Goal: Information Seeking & Learning: Learn about a topic

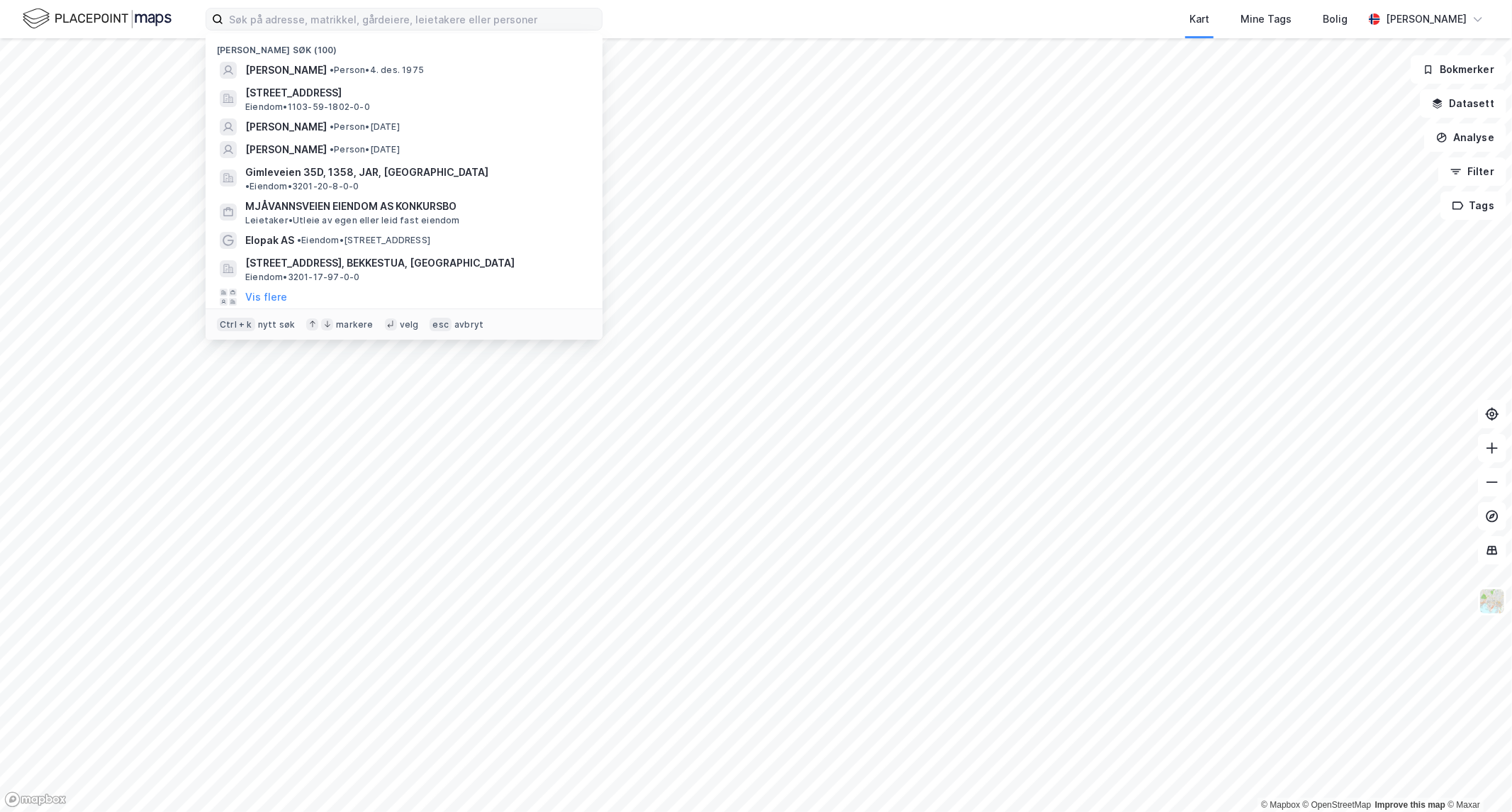
click at [294, 16] on input at bounding box center [412, 19] width 379 height 21
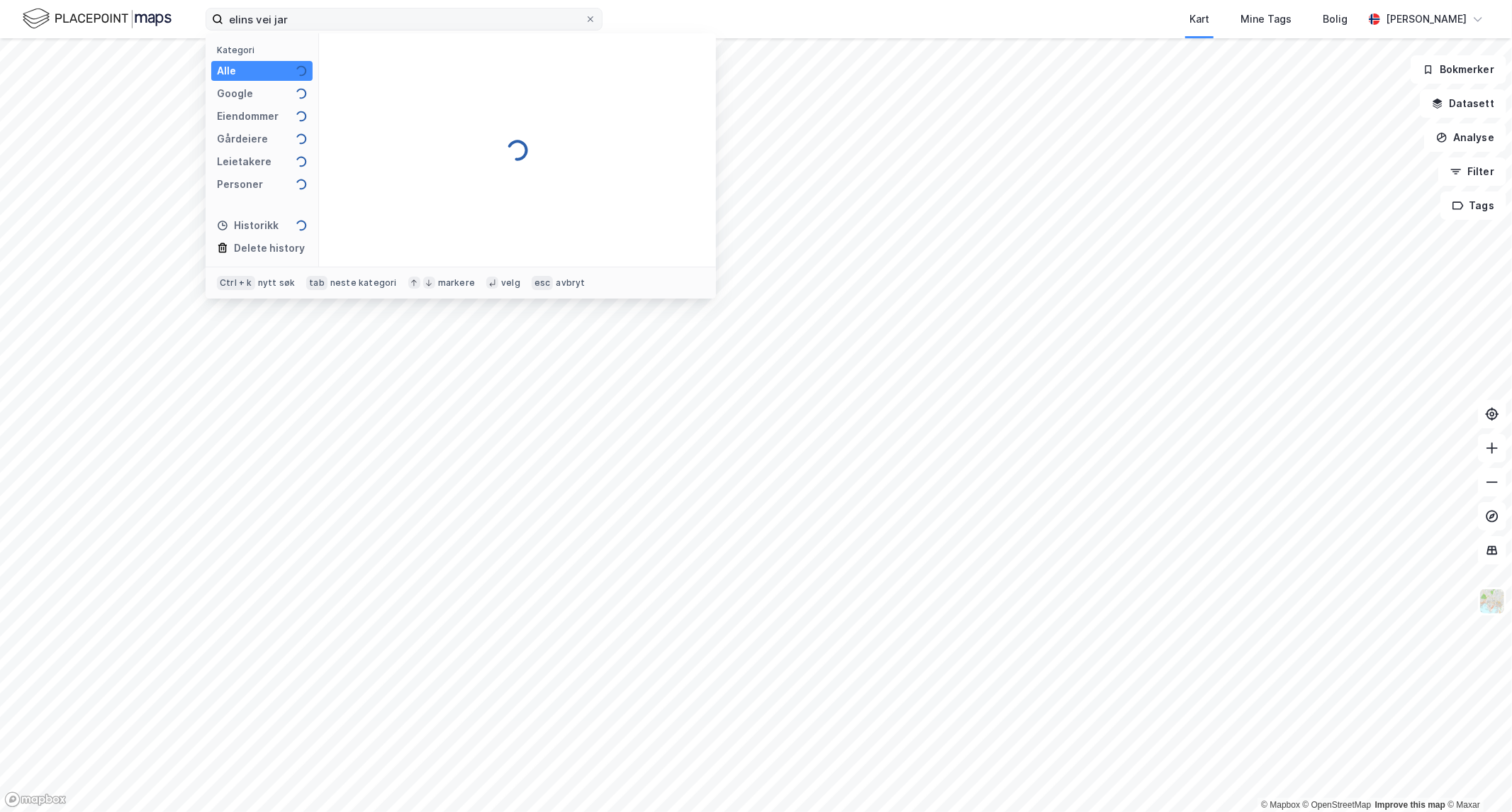
type input "elins vei jar"
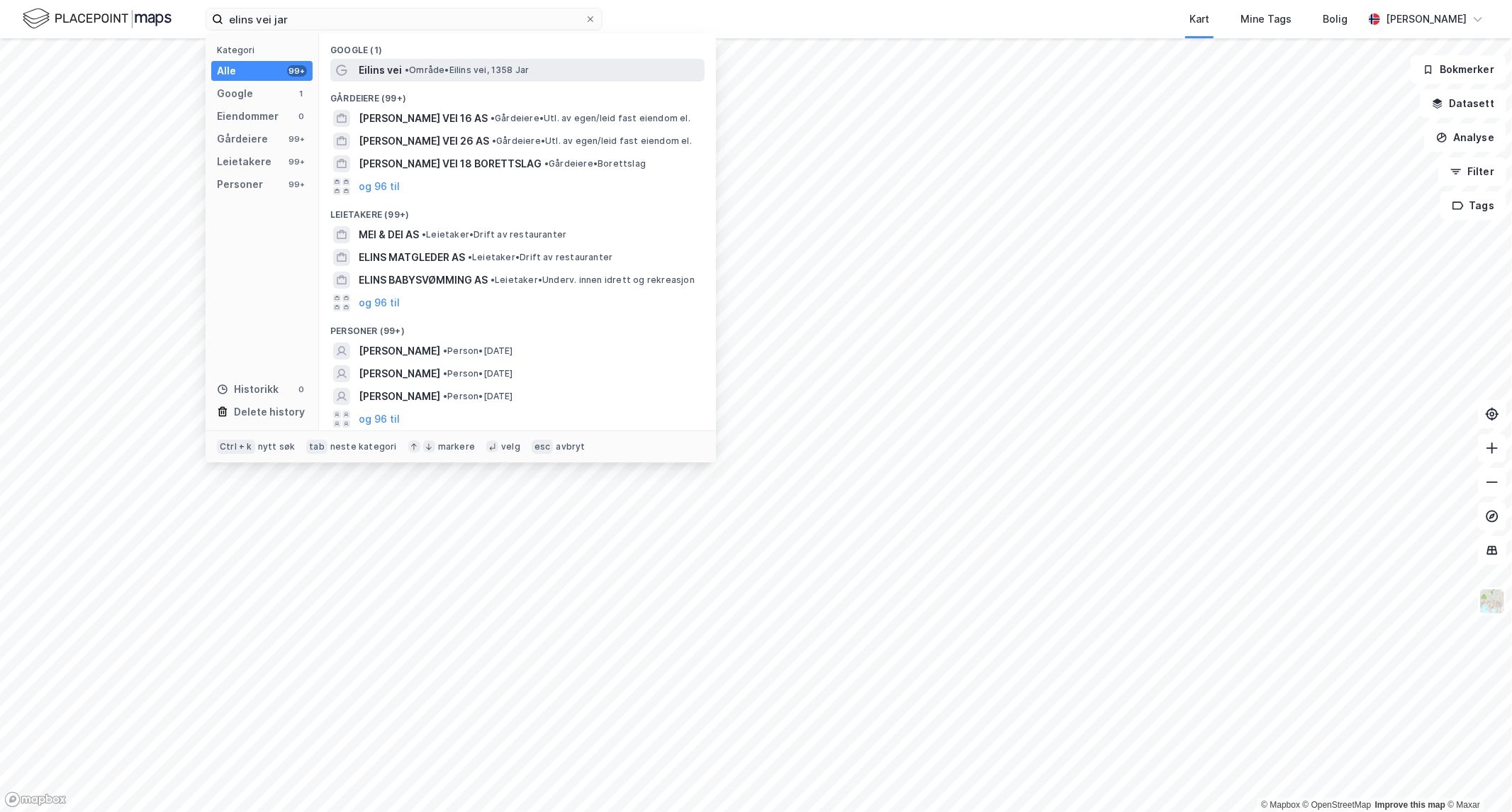
click at [358, 69] on span "Eilins vei" at bounding box center [380, 70] width 43 height 17
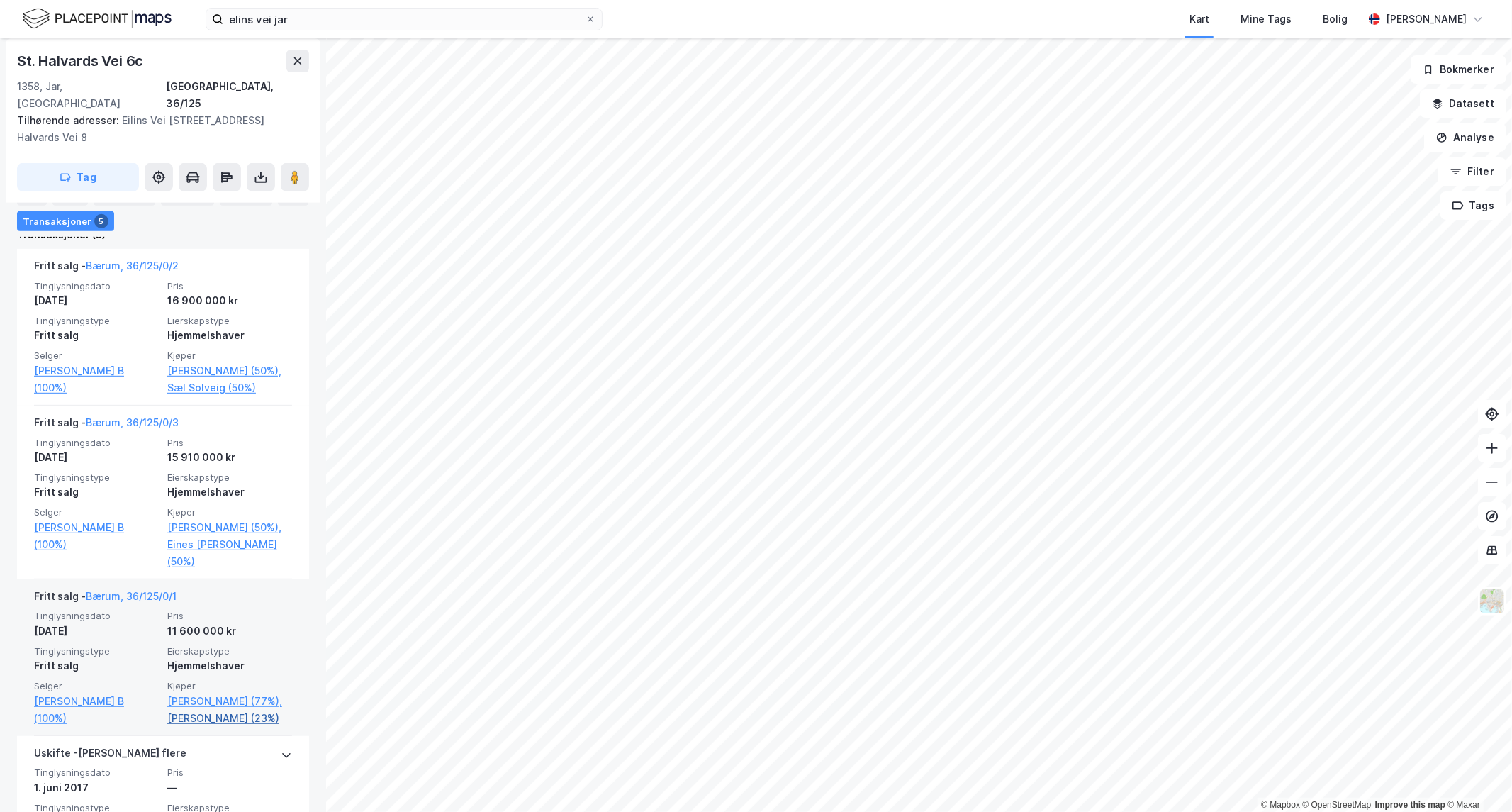
scroll to position [472, 0]
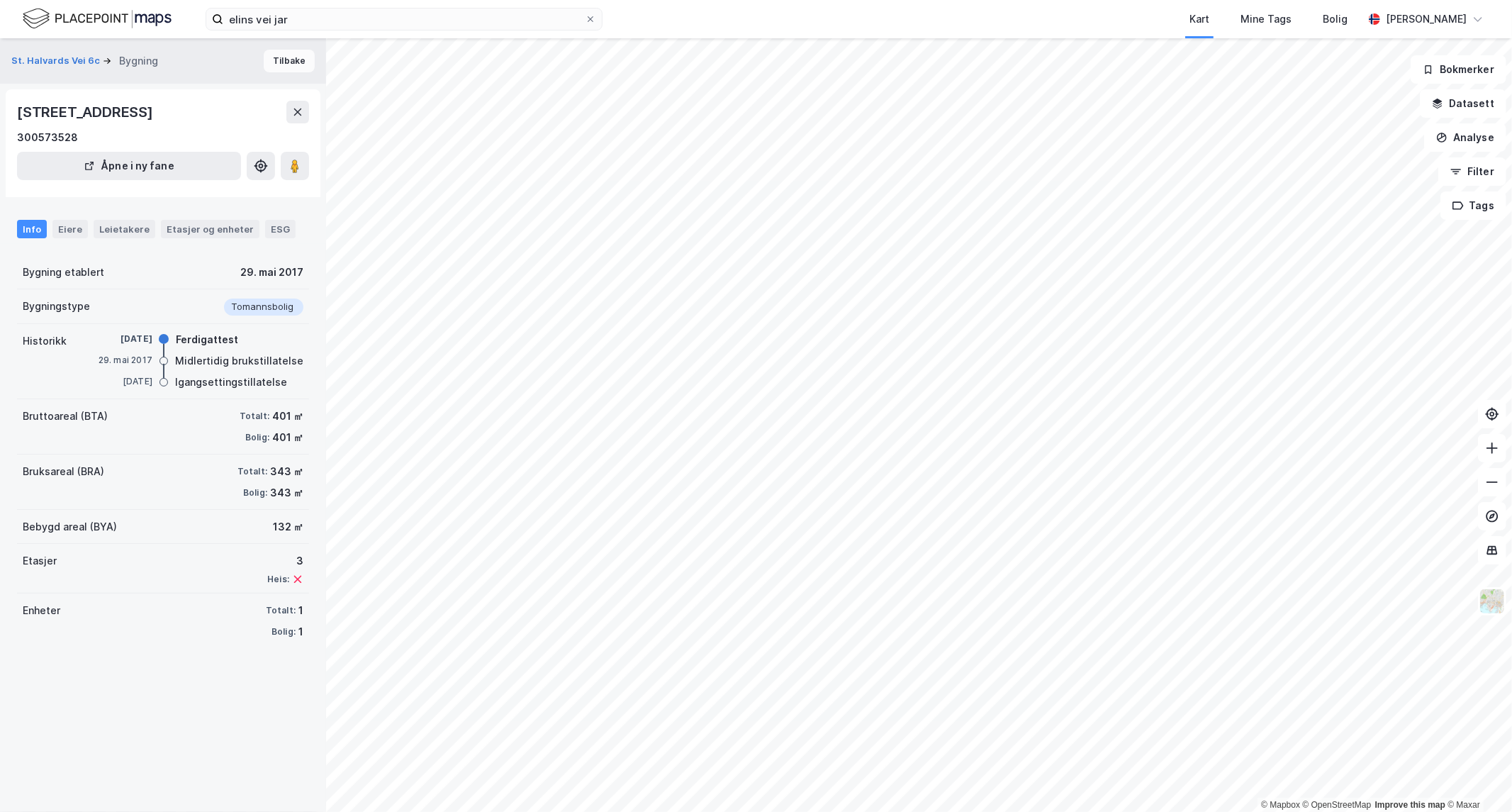
click at [288, 62] on button "Tilbake" at bounding box center [289, 62] width 51 height 23
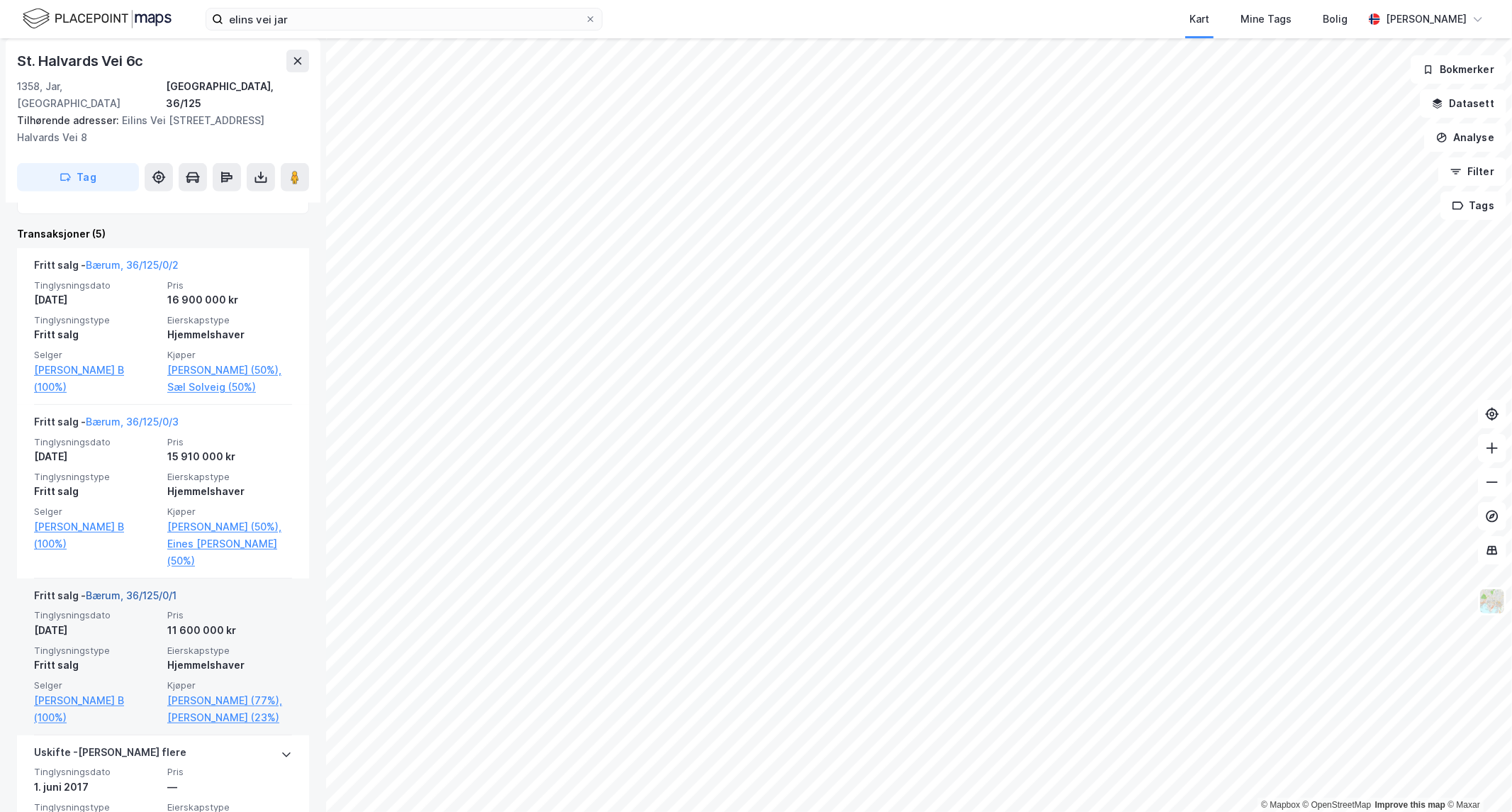
click at [135, 589] on link "Bærum, 36/125/0/1" at bounding box center [131, 595] width 91 height 12
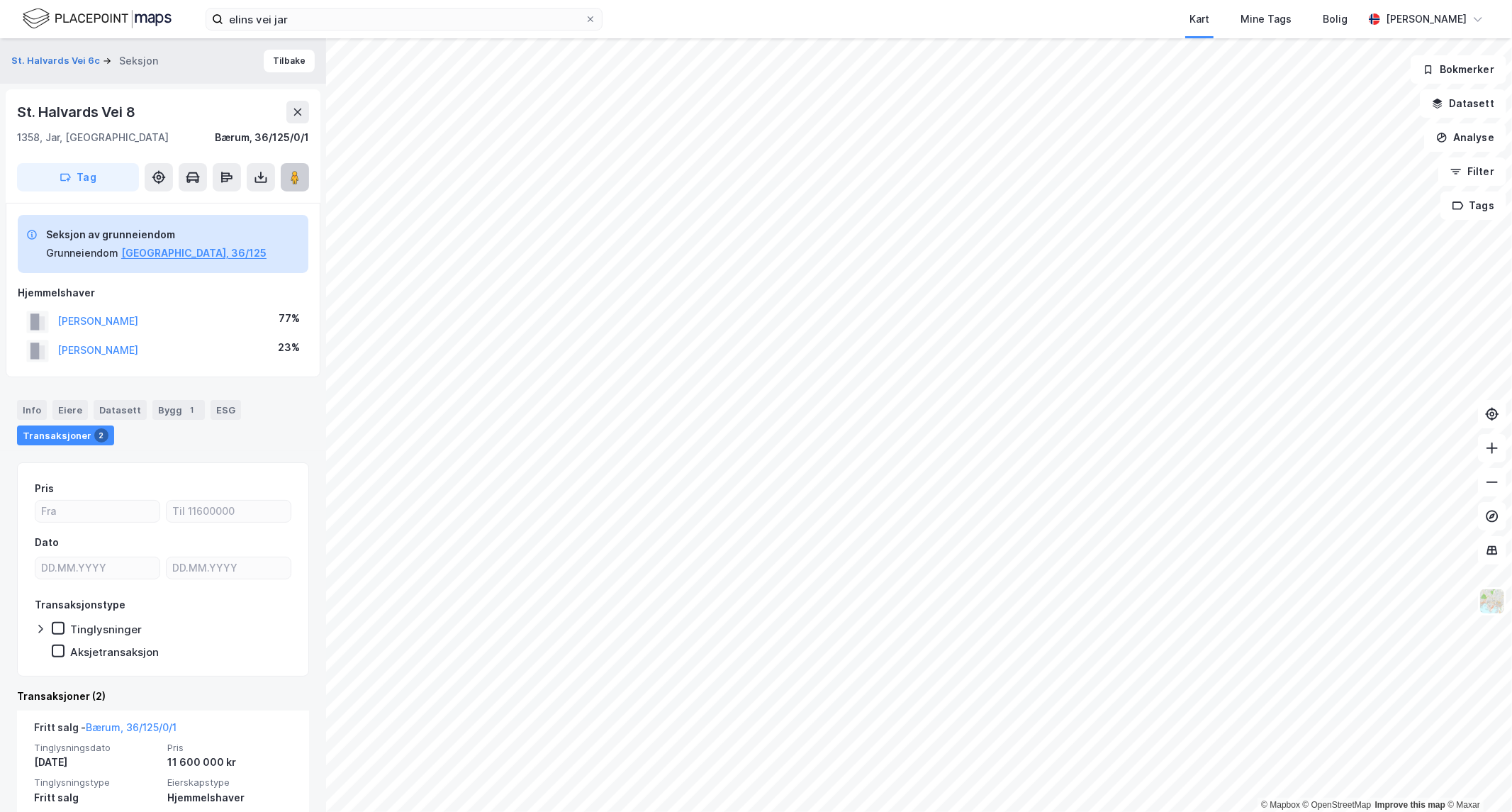
click at [299, 176] on icon at bounding box center [294, 176] width 14 height 14
click at [267, 54] on button "Tilbake" at bounding box center [289, 62] width 51 height 23
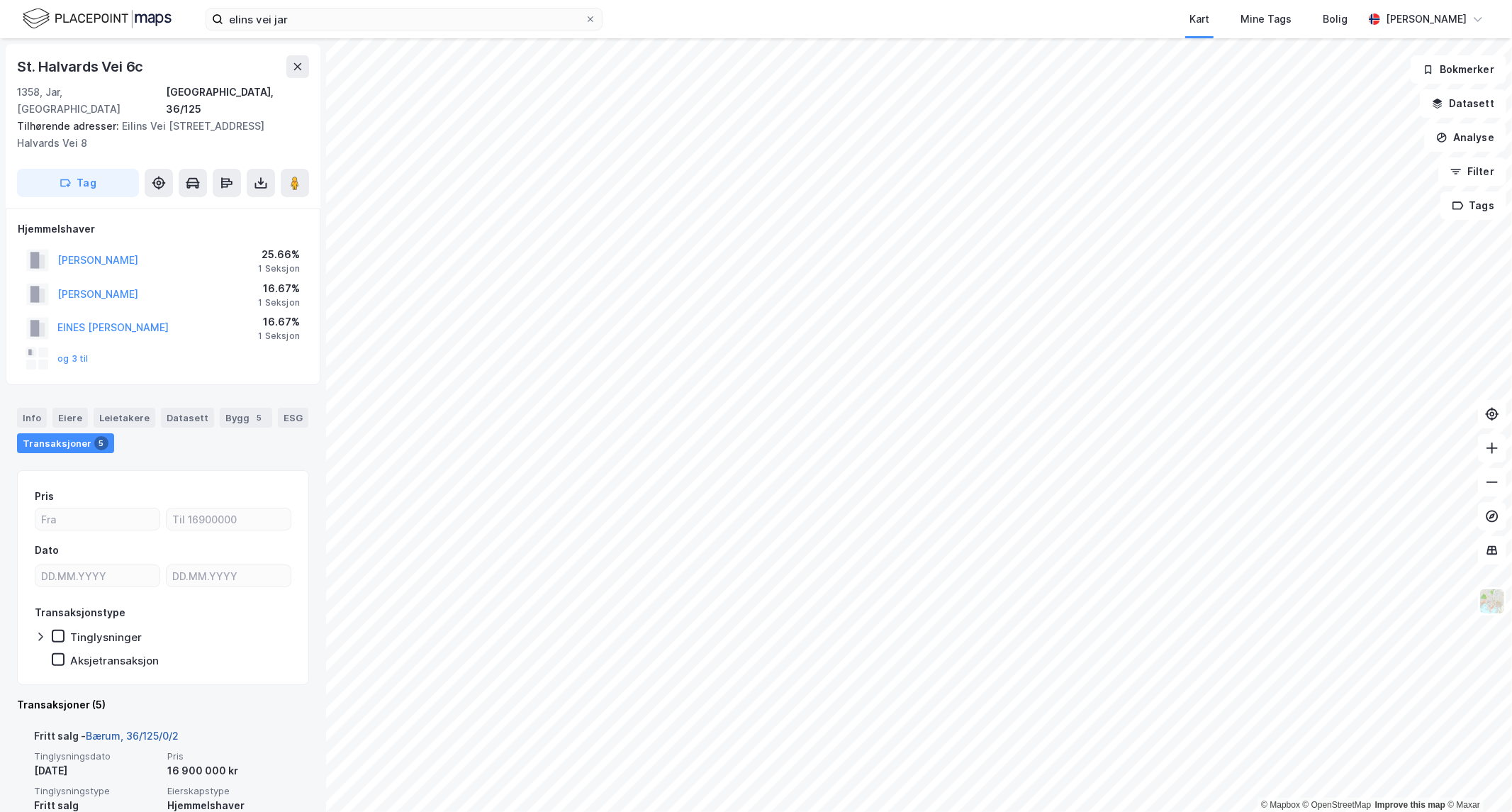
click at [149, 729] on link "Bærum, 36/125/0/2" at bounding box center [132, 735] width 93 height 12
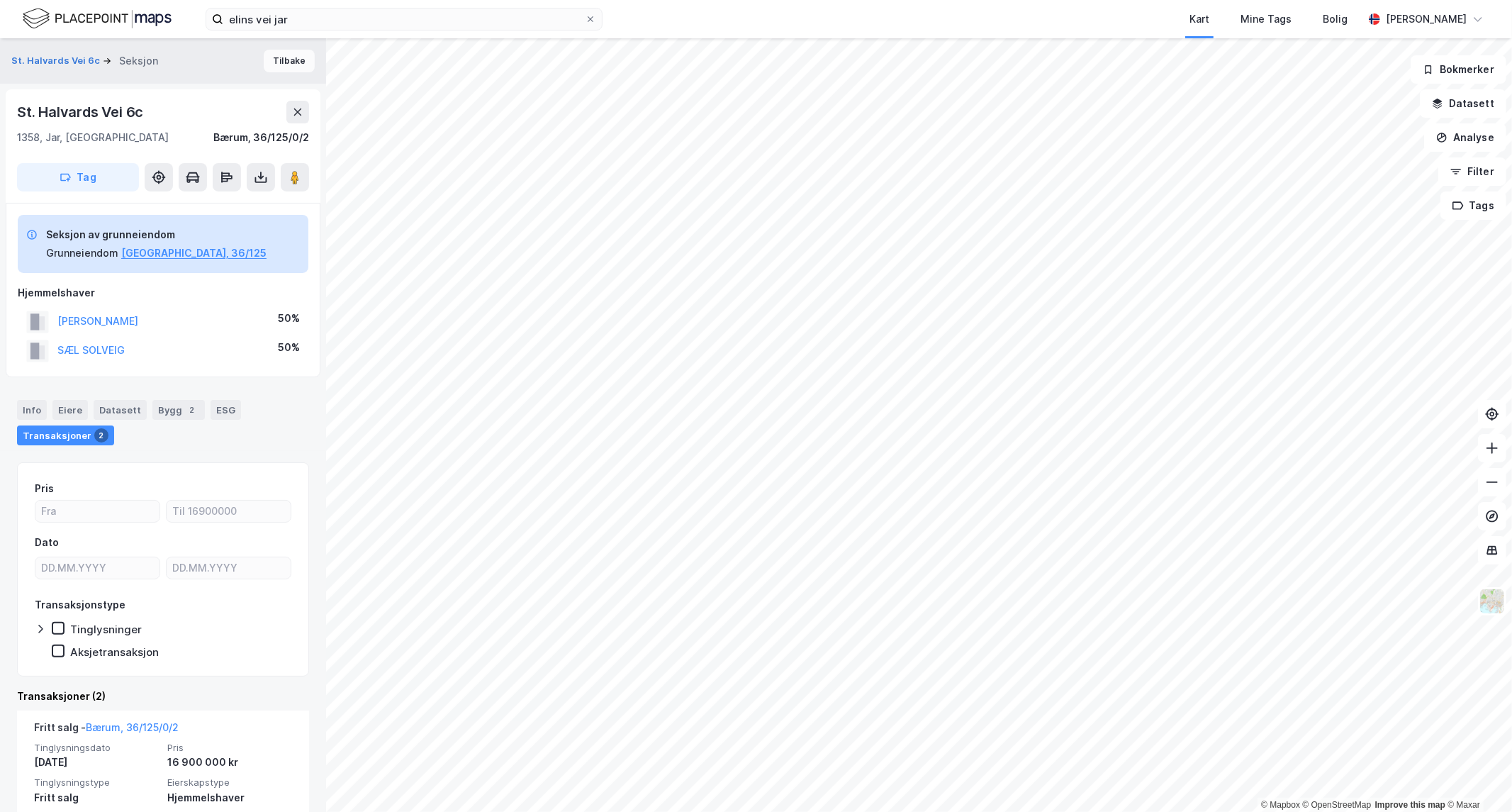
click at [273, 65] on button "Tilbake" at bounding box center [289, 62] width 51 height 23
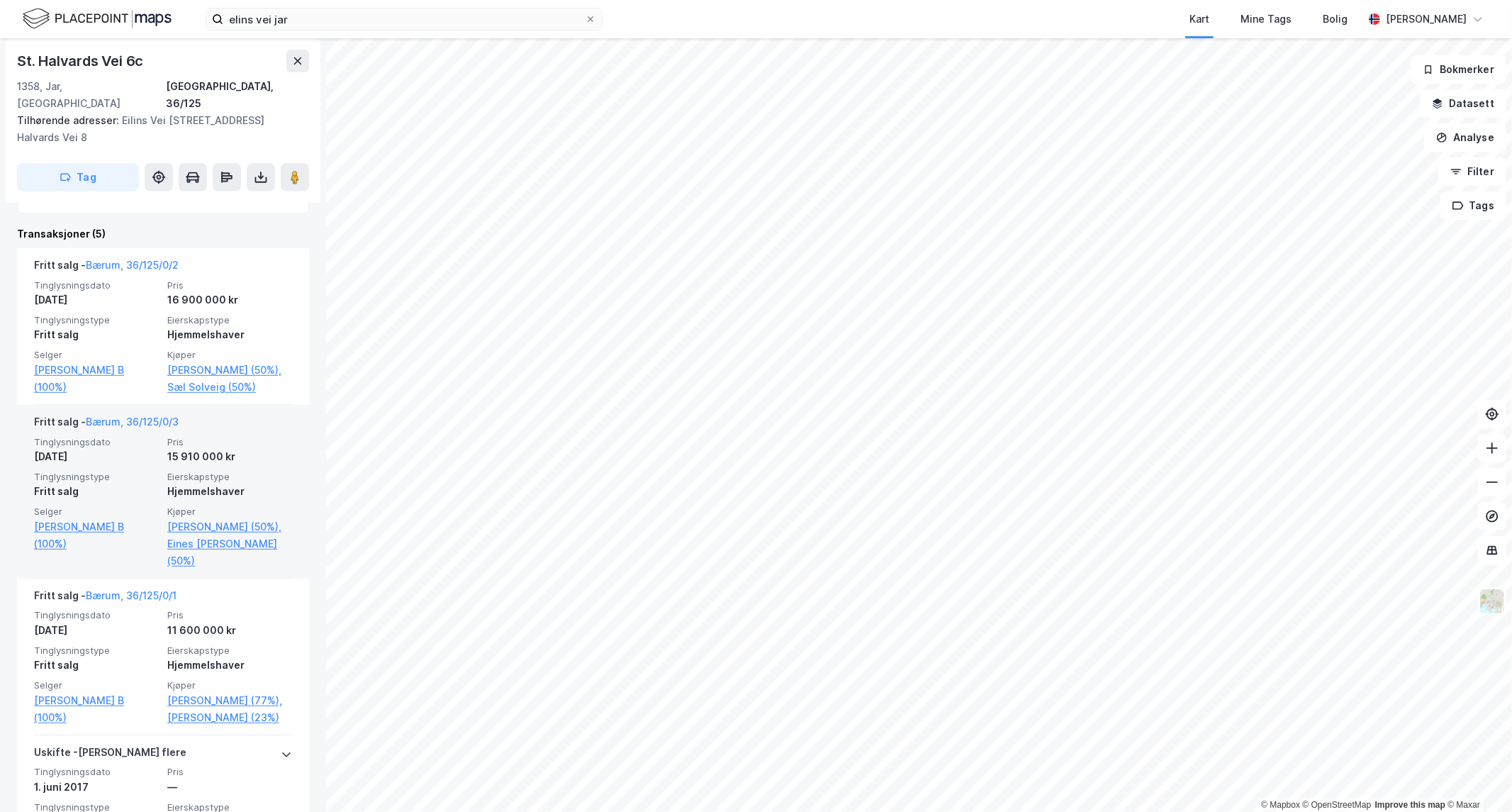
scroll to position [472, 0]
click at [130, 415] on link "Bærum, 36/125/0/3" at bounding box center [132, 421] width 93 height 12
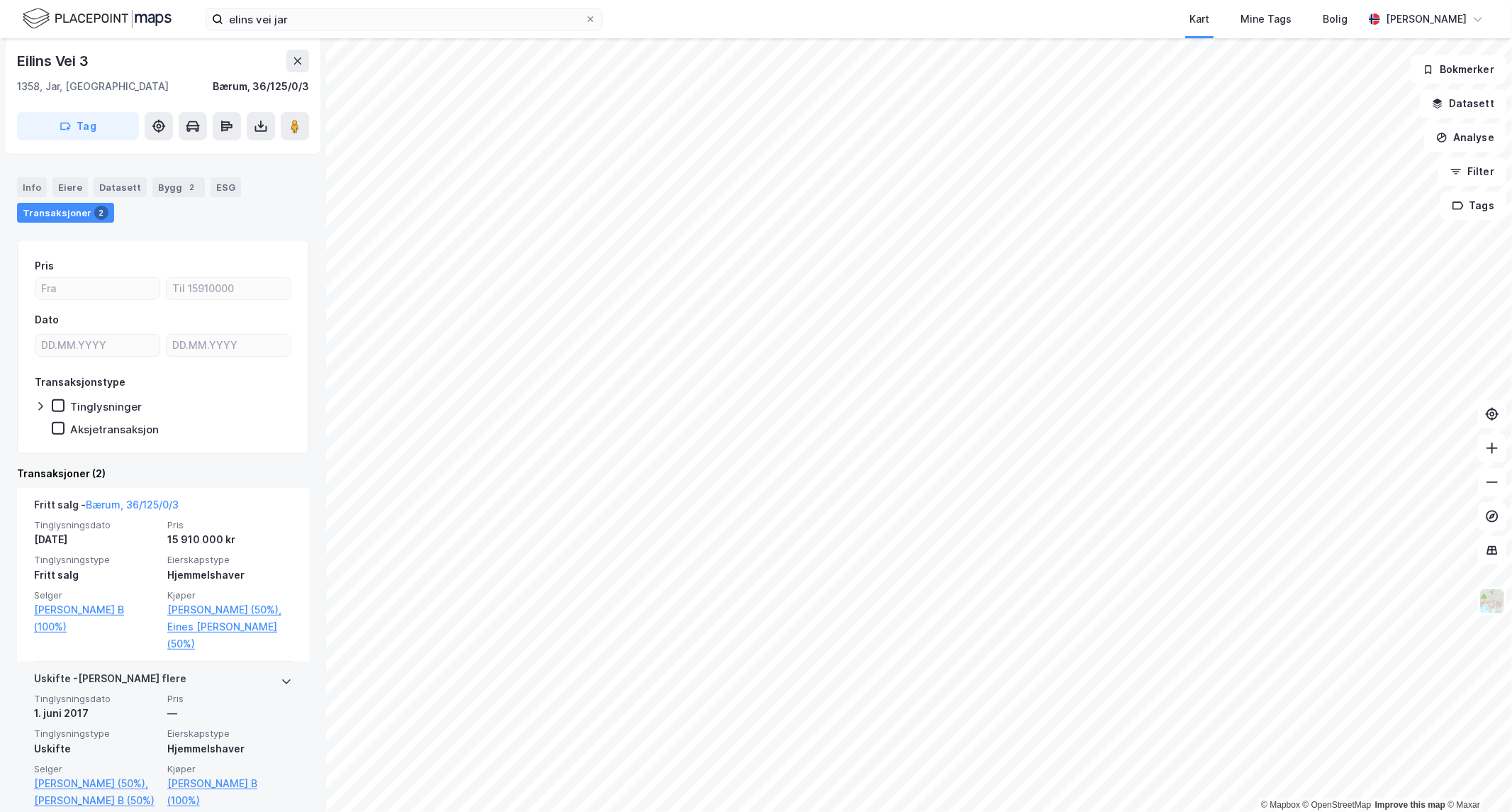
scroll to position [279, 0]
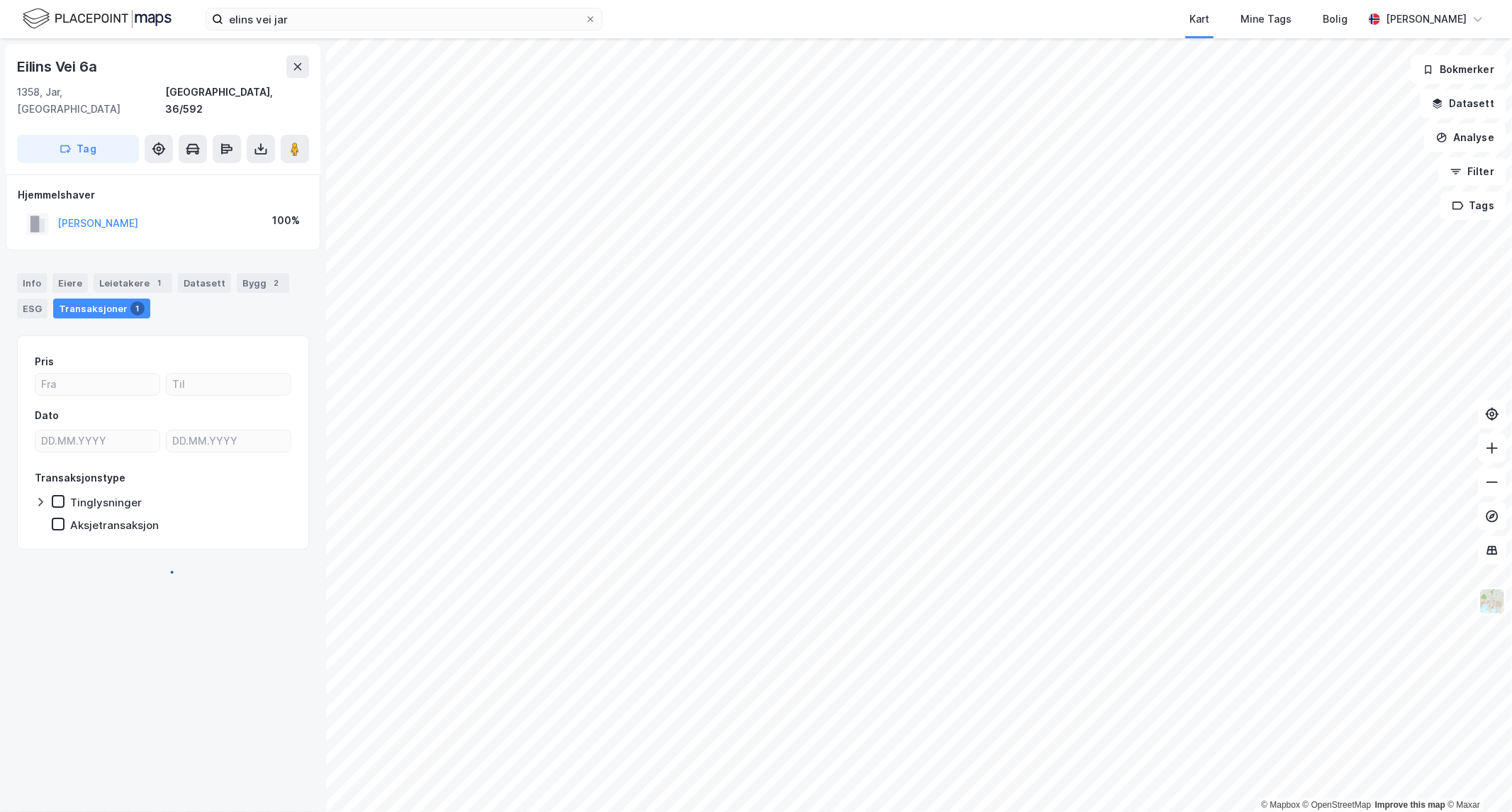
click at [776, 24] on div "elins vei jar Kart Mine Tags Bolig [PERSON_NAME] © Mapbox © OpenStreetMap Impro…" at bounding box center [756, 406] width 1512 height 812
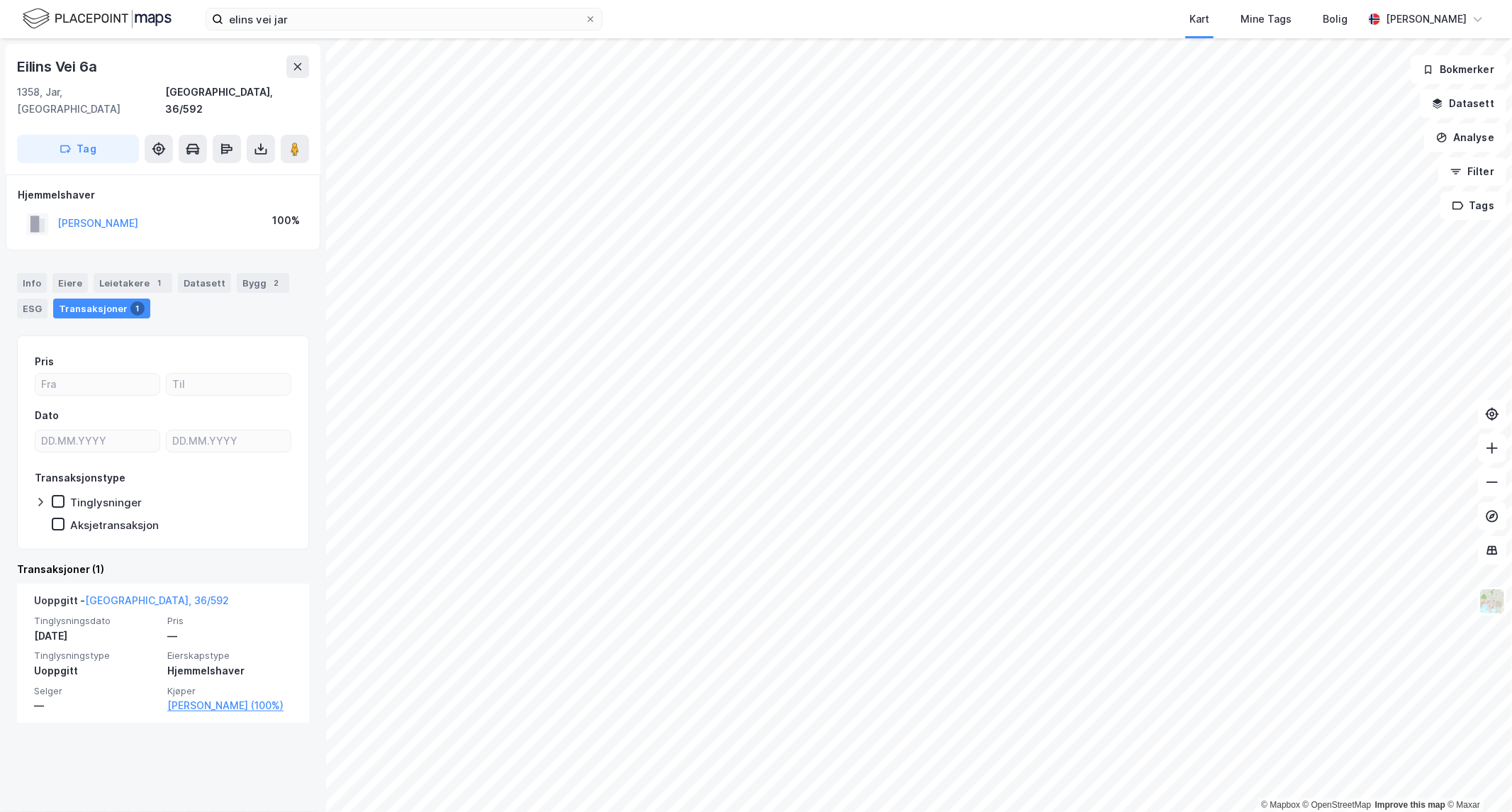
click at [1000, 31] on div "elins vei jar Kart Mine Tags Bolig [PERSON_NAME] © Mapbox © OpenStreetMap Impro…" at bounding box center [756, 406] width 1512 height 812
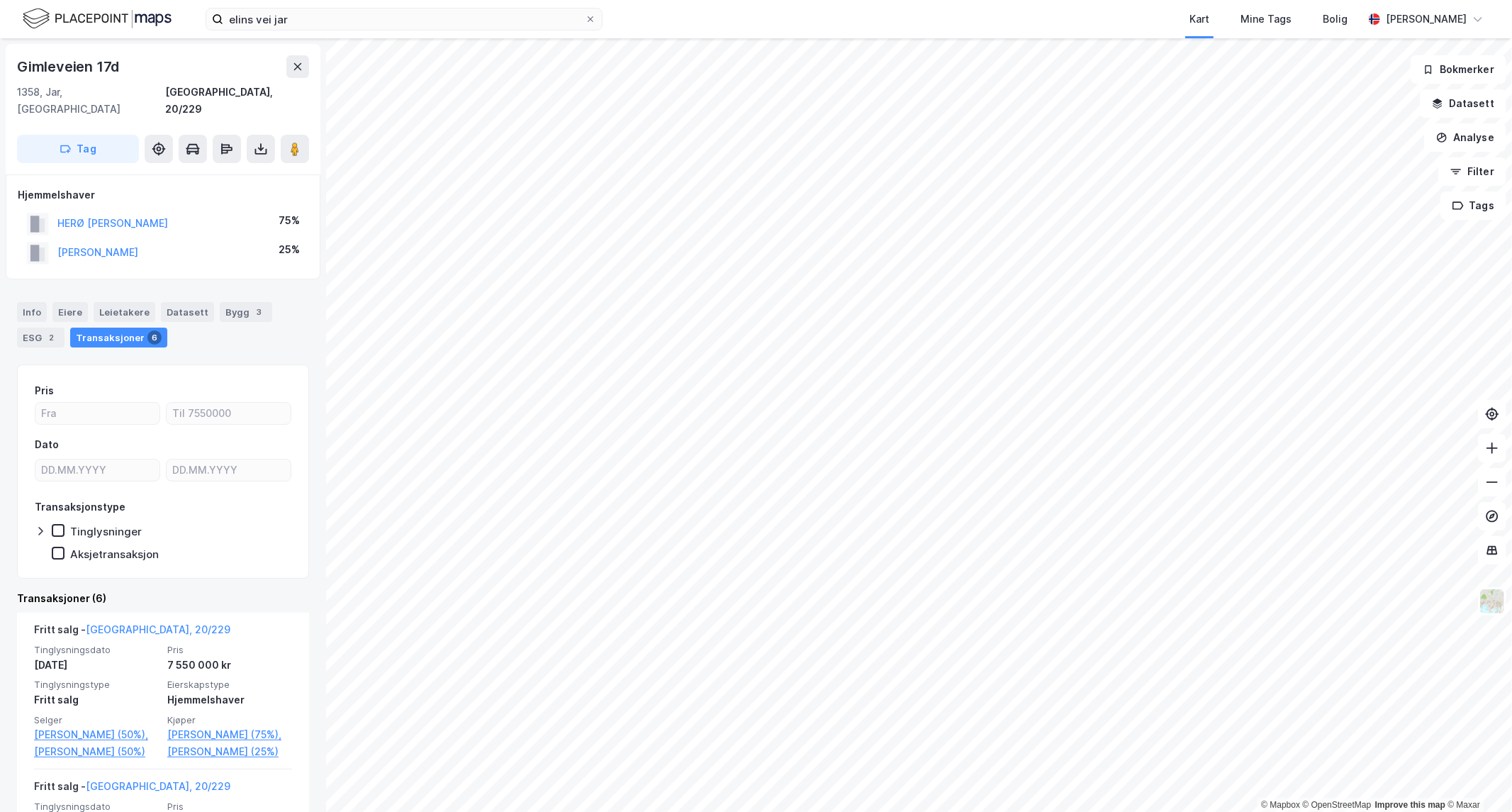
click at [947, 0] on html "elins vei jar Kart Mine Tags [PERSON_NAME] © Mapbox © OpenStreetMap Improve thi…" at bounding box center [756, 406] width 1512 height 812
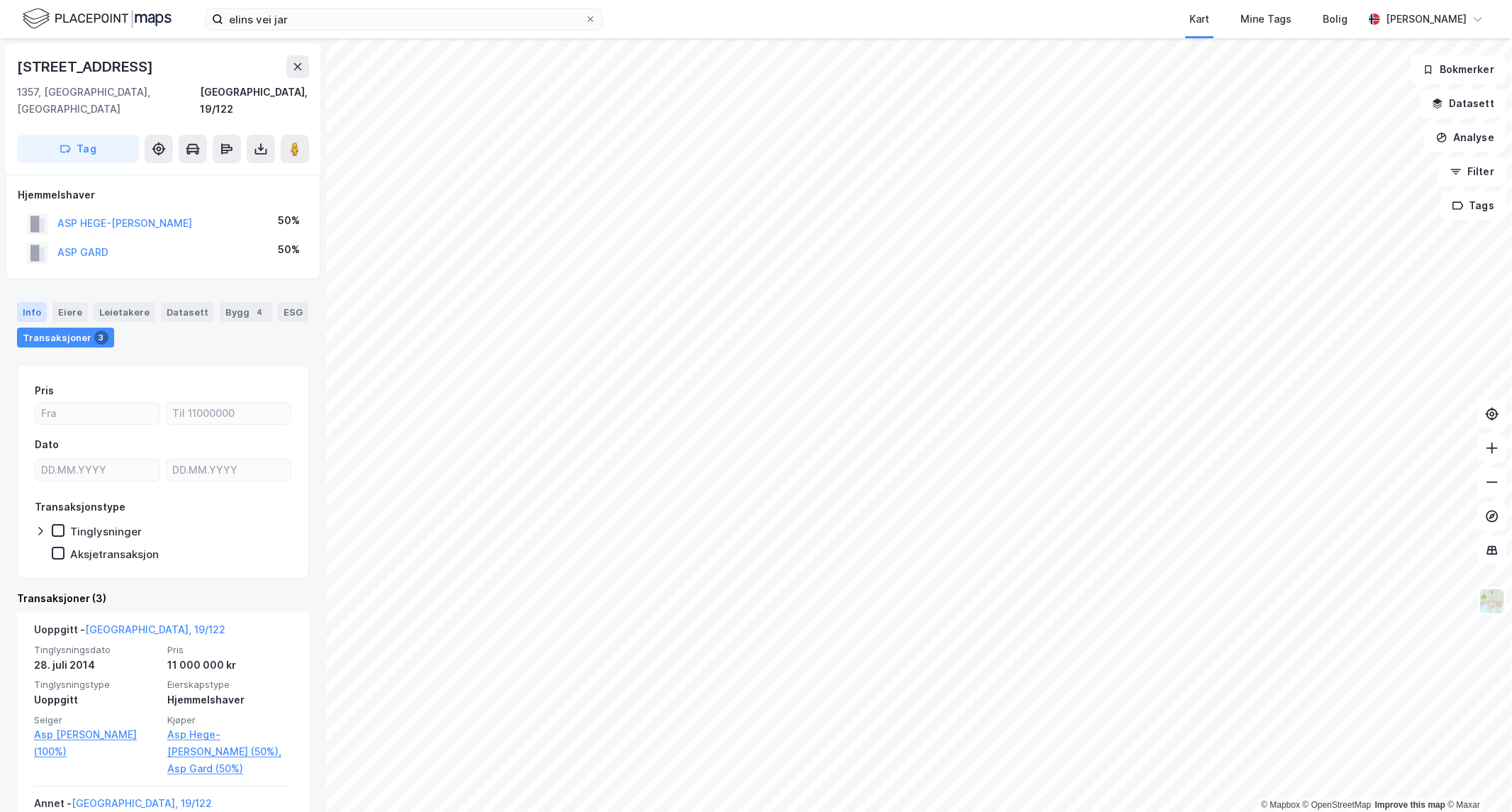
click at [30, 302] on div "Info" at bounding box center [32, 312] width 30 height 20
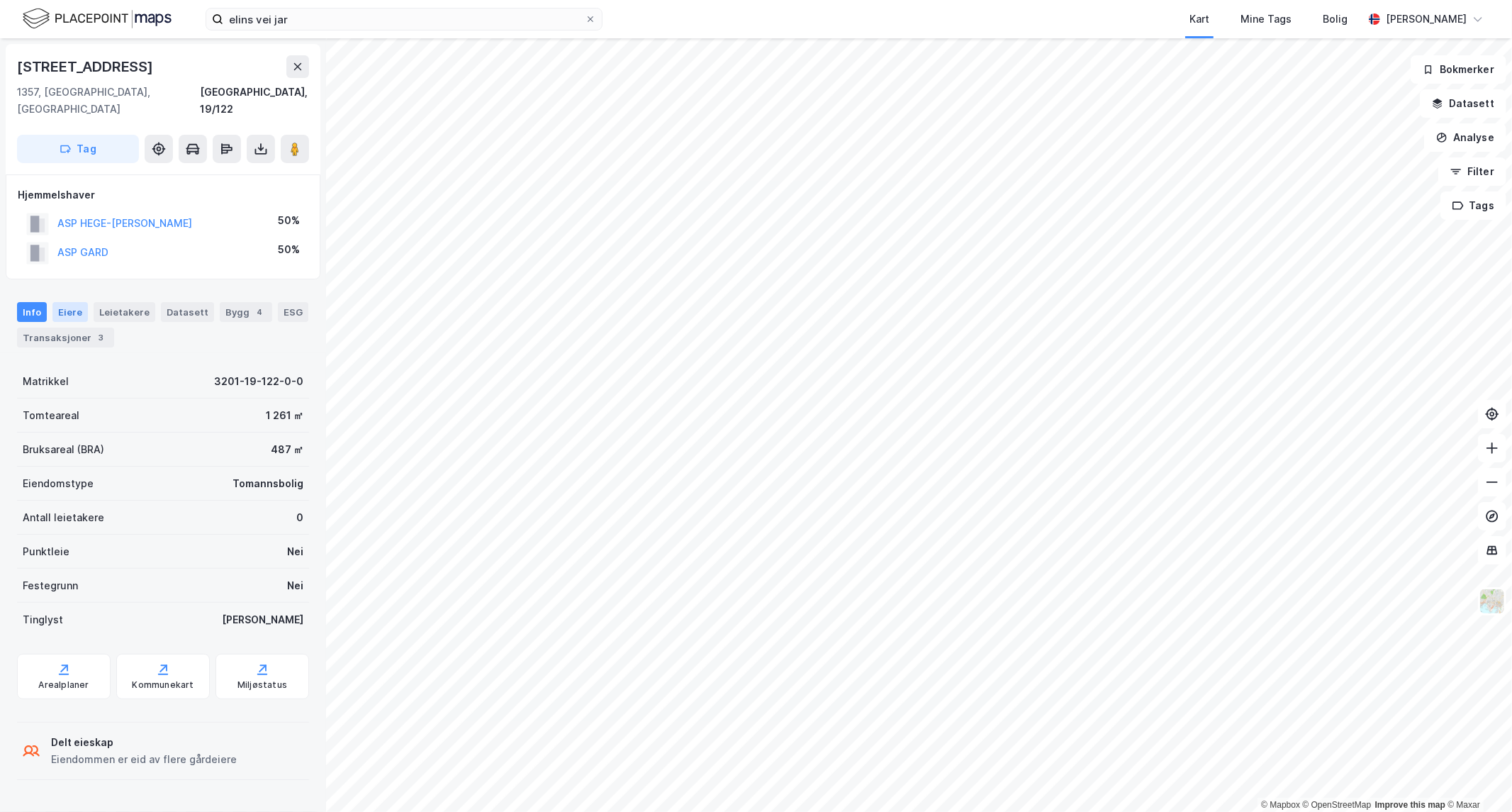
click at [67, 302] on div "Eiere" at bounding box center [70, 312] width 35 height 20
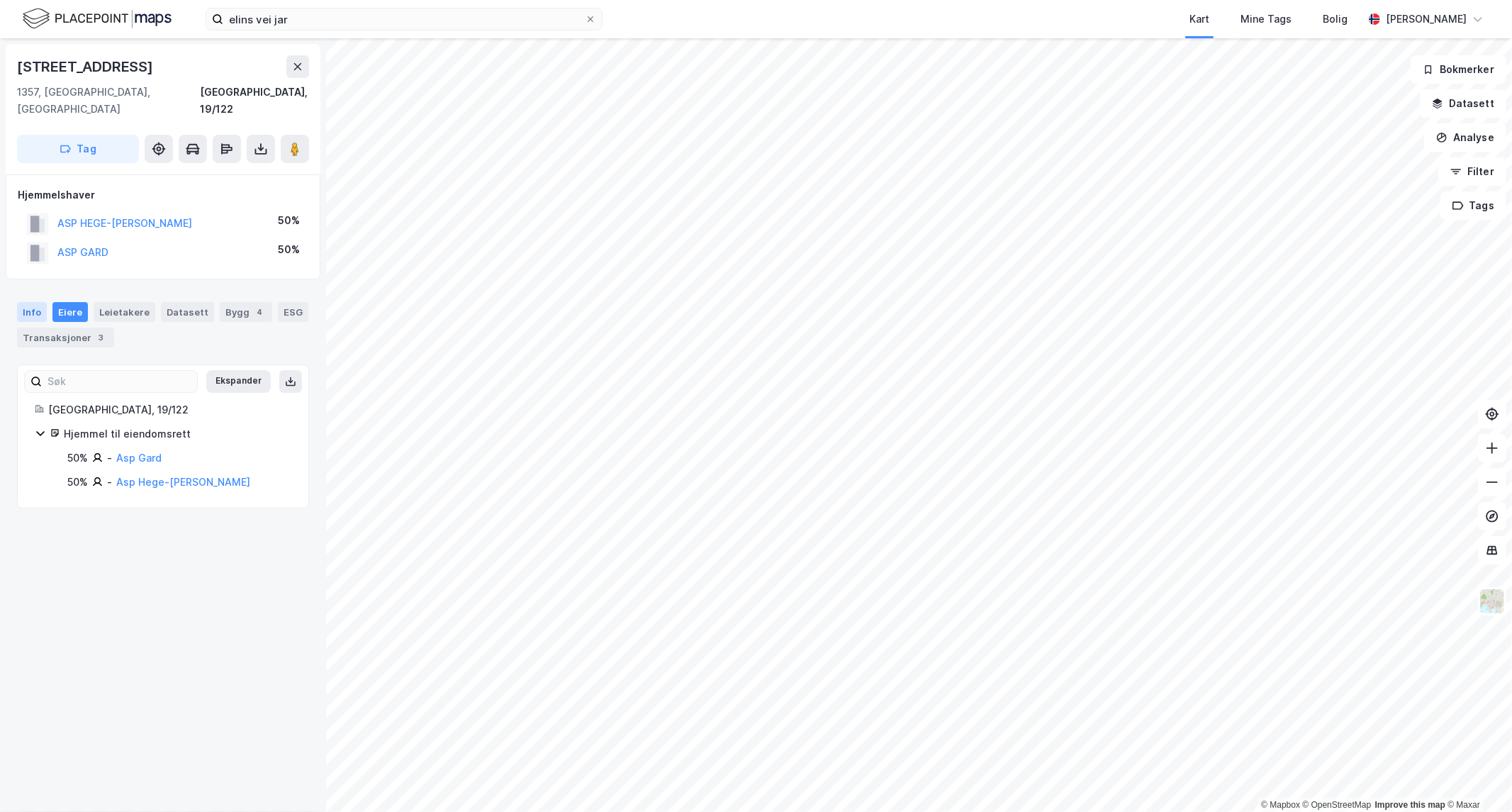
drag, startPoint x: 61, startPoint y: 320, endPoint x: 43, endPoint y: 300, distance: 26.9
click at [61, 327] on div "Transaksjoner 3" at bounding box center [66, 337] width 97 height 20
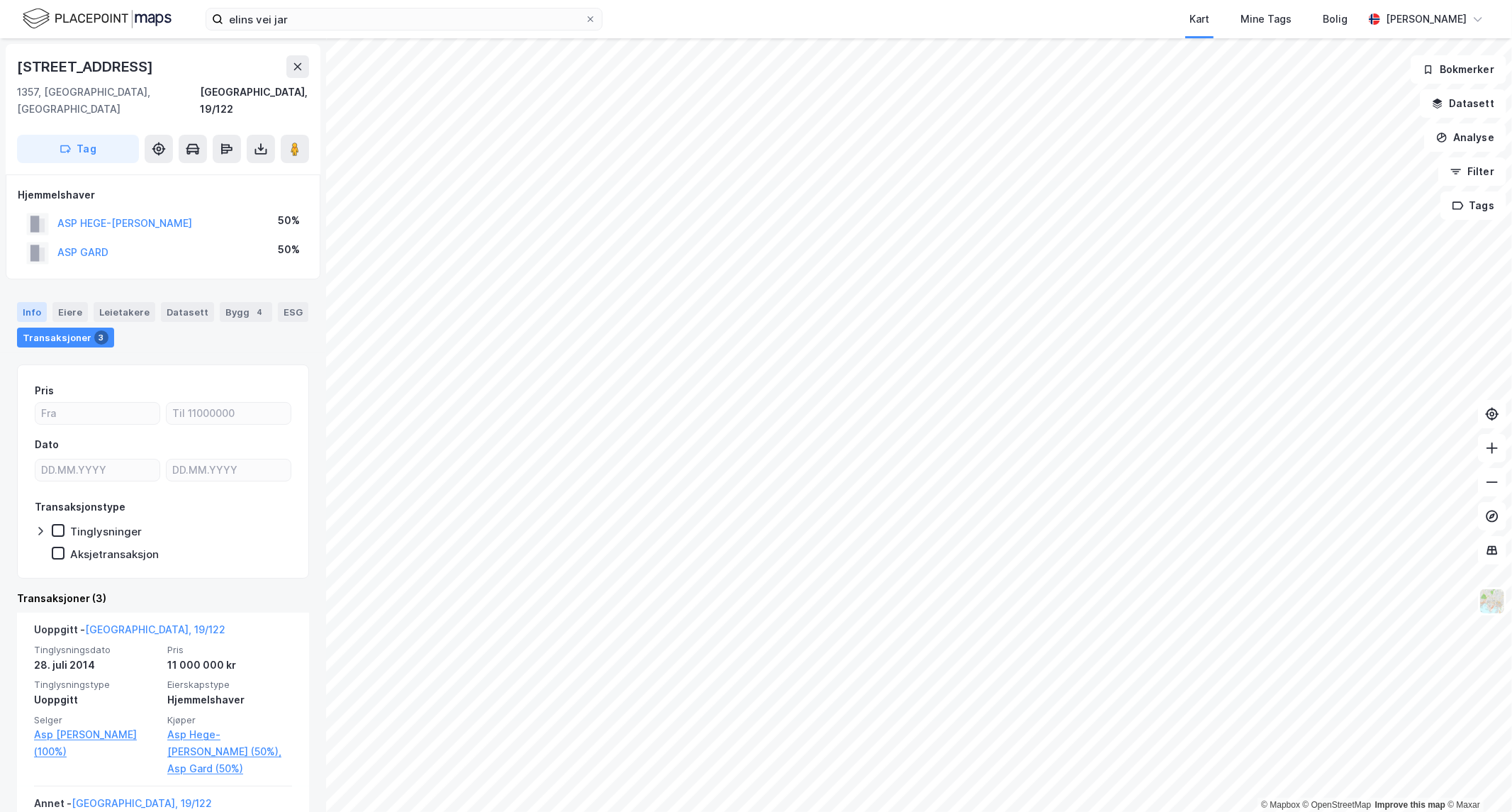
click at [25, 302] on div "Info" at bounding box center [32, 312] width 30 height 20
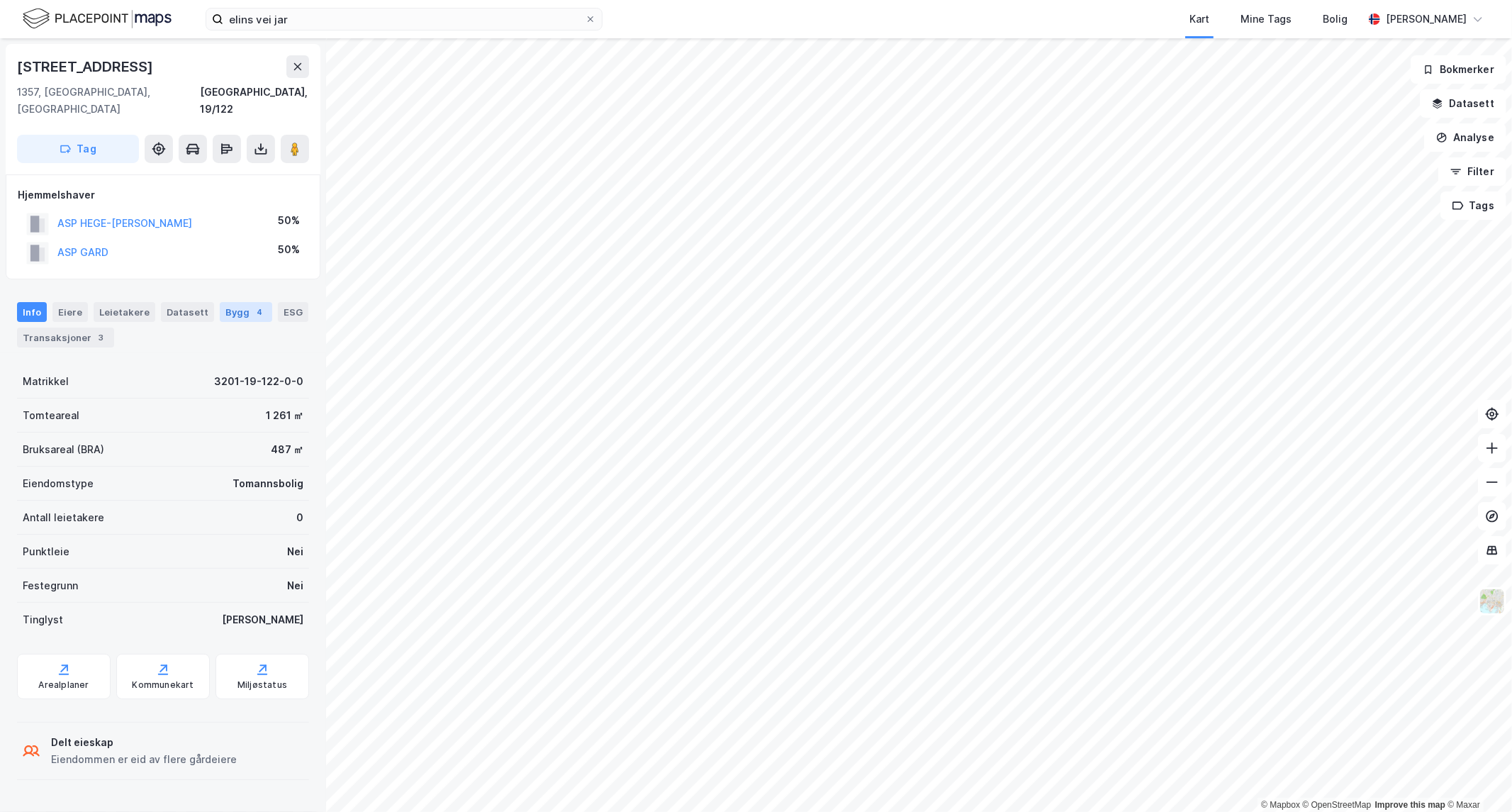
click at [232, 302] on div "Bygg 4" at bounding box center [246, 312] width 52 height 20
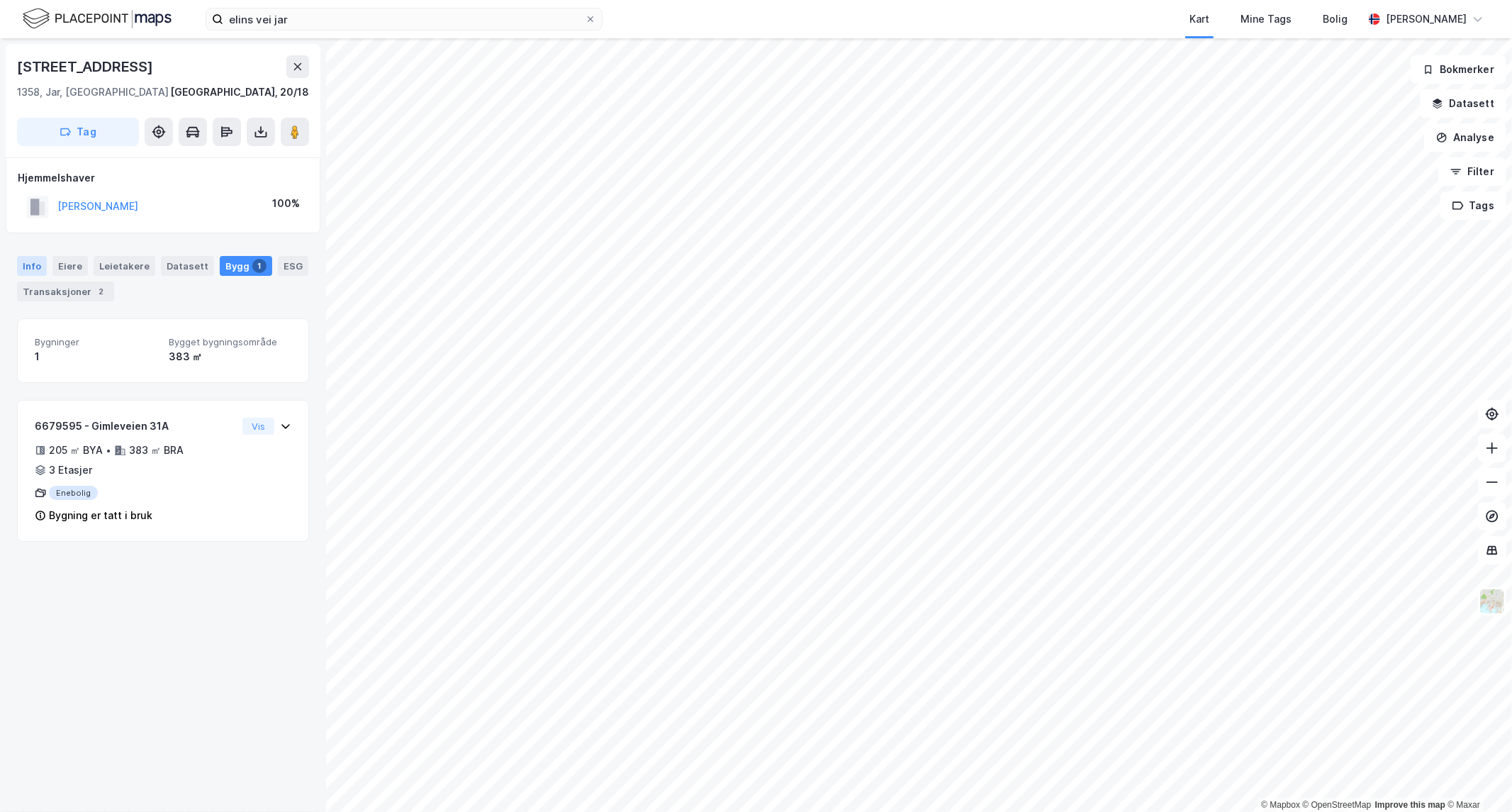
click at [34, 265] on div "Info" at bounding box center [32, 266] width 30 height 20
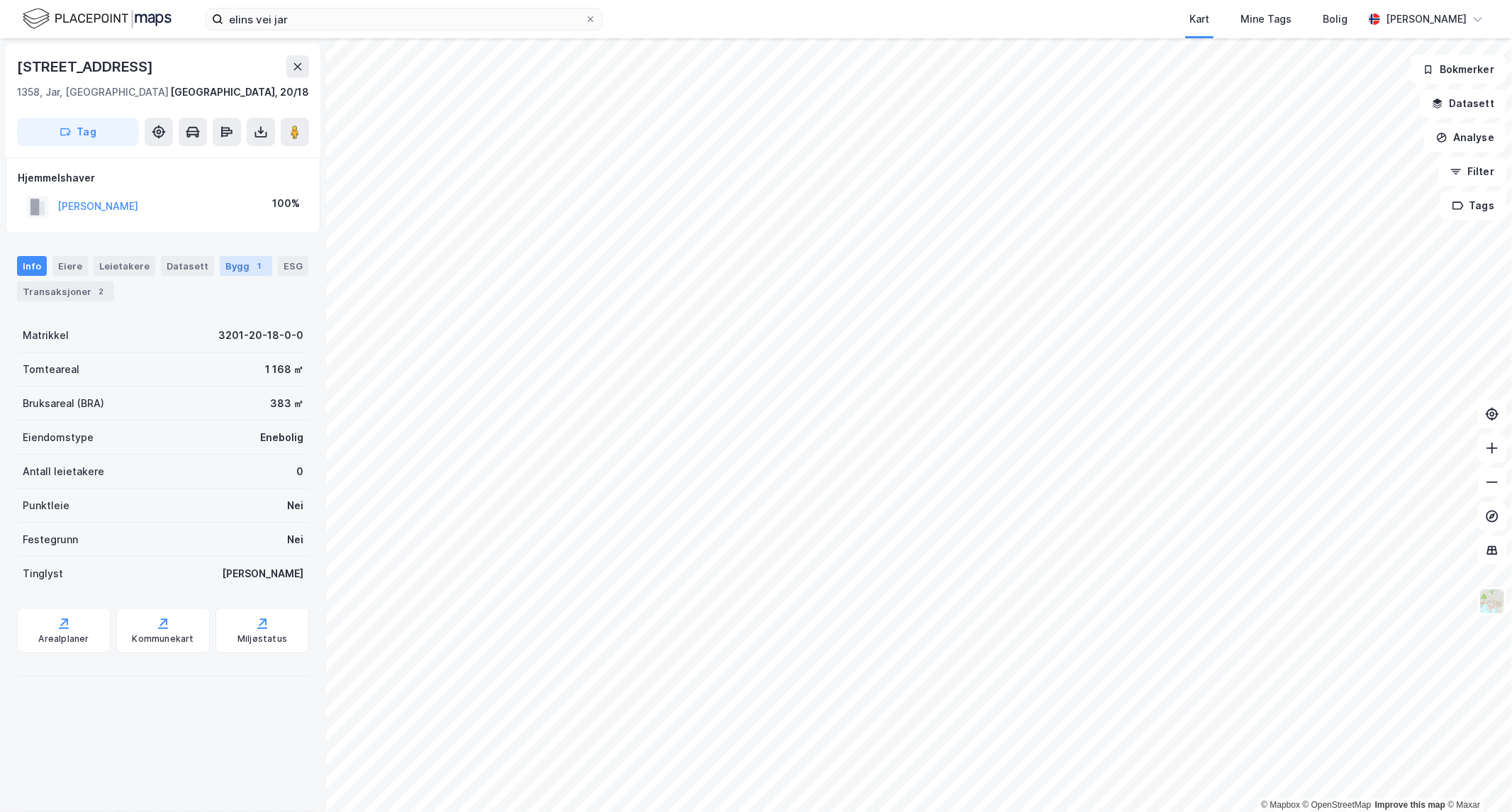
click at [224, 258] on div "Bygg 1" at bounding box center [246, 266] width 52 height 20
